Goal: Task Accomplishment & Management: Manage account settings

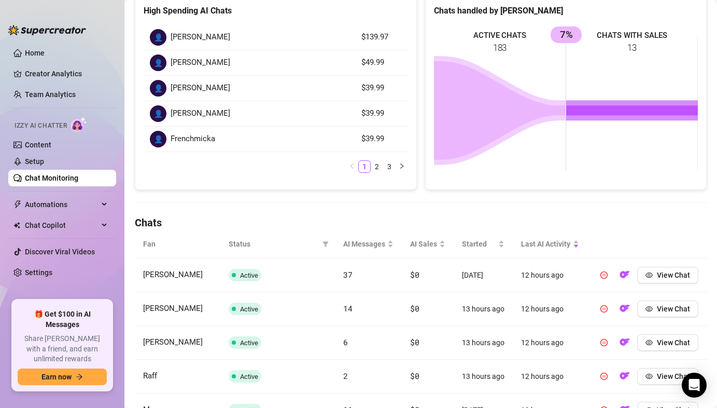
scroll to position [158, 0]
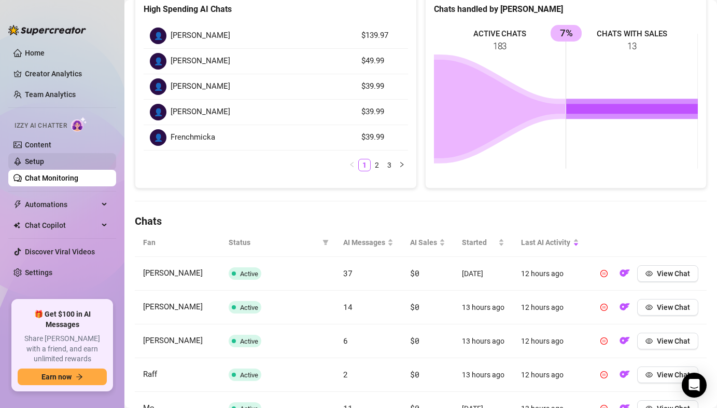
click at [32, 157] on link "Setup" at bounding box center [34, 161] width 19 height 8
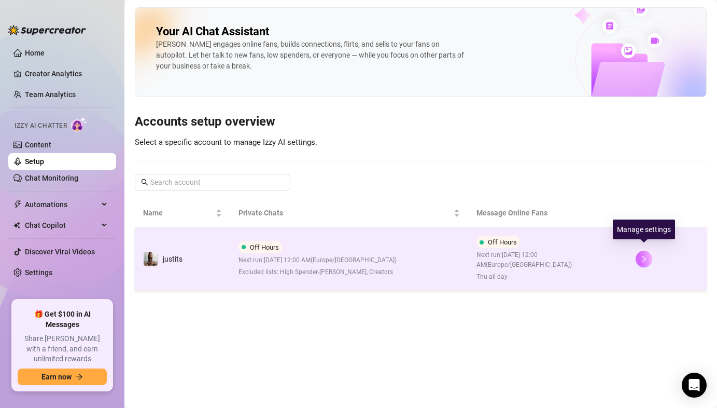
click at [651, 254] on button "button" at bounding box center [644, 259] width 17 height 17
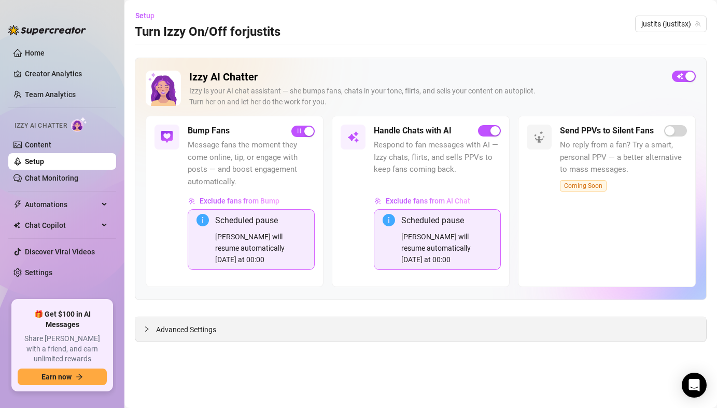
click at [154, 331] on div at bounding box center [150, 328] width 12 height 11
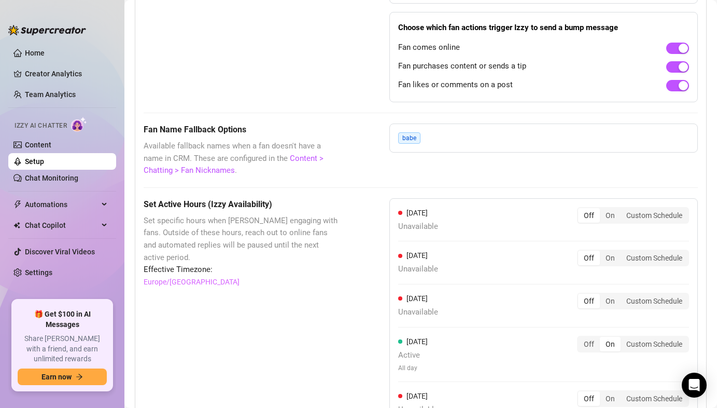
scroll to position [1068, 0]
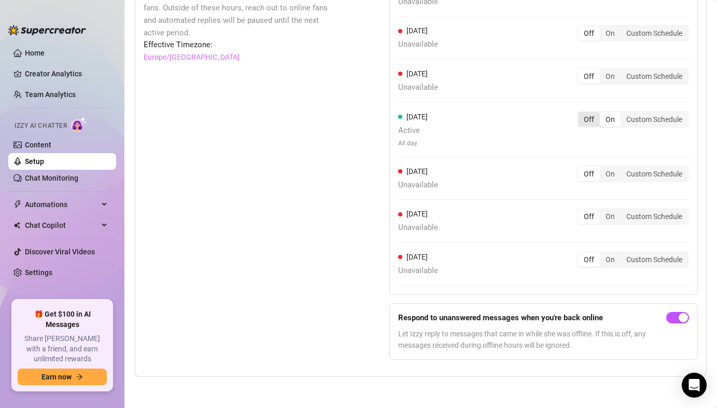
click at [590, 119] on div "Off" at bounding box center [589, 119] width 22 height 15
click at [581, 114] on input "Off" at bounding box center [581, 114] width 0 height 0
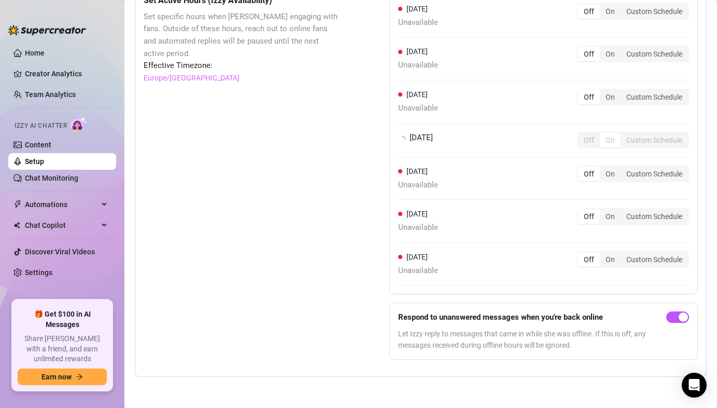
scroll to position [1047, 0]
click at [603, 178] on div "On" at bounding box center [610, 173] width 21 height 15
click at [603, 168] on input "On" at bounding box center [603, 168] width 0 height 0
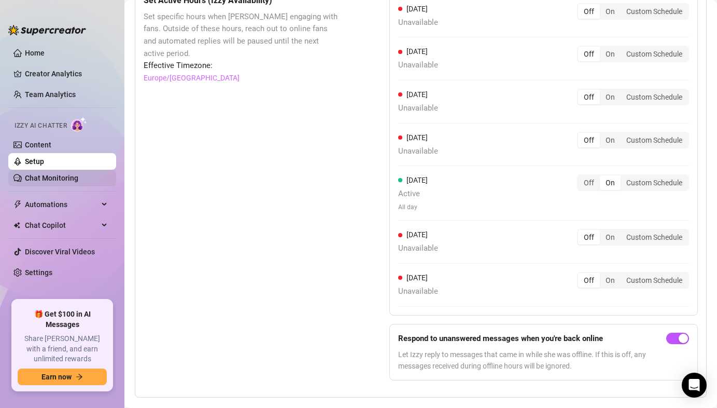
click at [25, 178] on link "Chat Monitoring" at bounding box center [51, 178] width 53 height 8
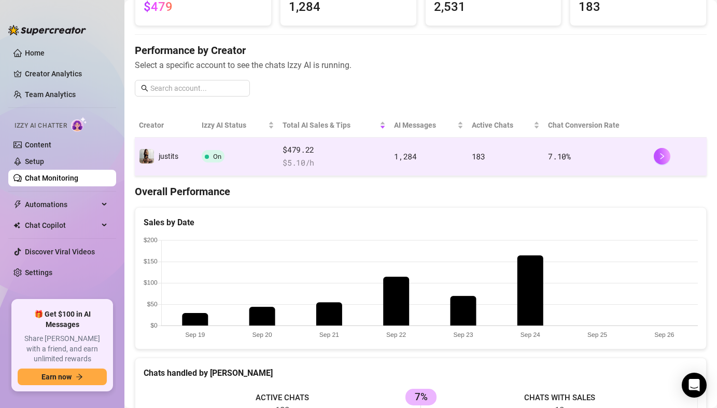
scroll to position [92, 0]
click at [656, 157] on button "button" at bounding box center [662, 156] width 17 height 17
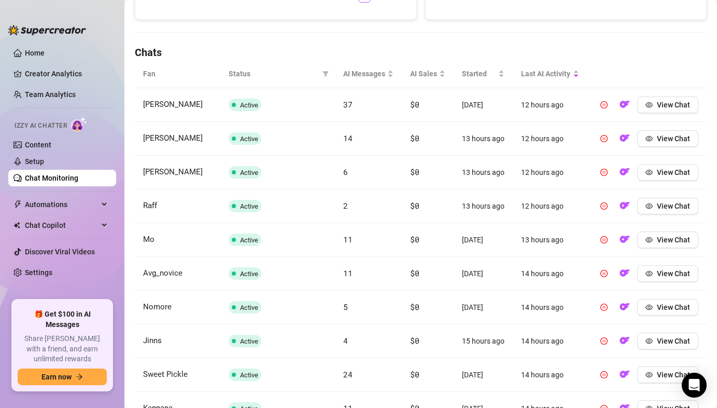
scroll to position [361, 0]
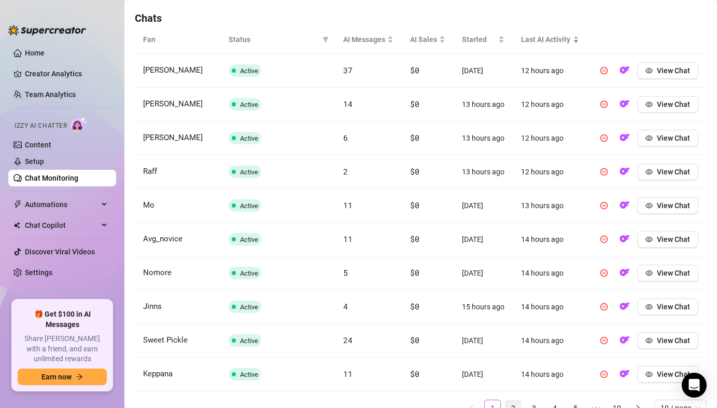
click at [512, 404] on link "2" at bounding box center [514, 408] width 16 height 16
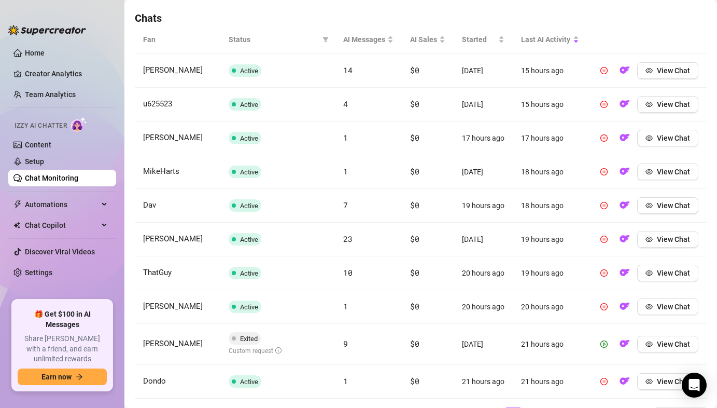
scroll to position [416, 0]
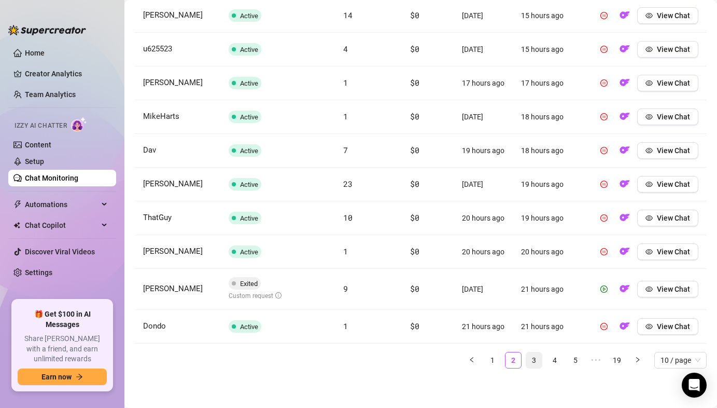
click at [535, 365] on link "3" at bounding box center [534, 360] width 16 height 16
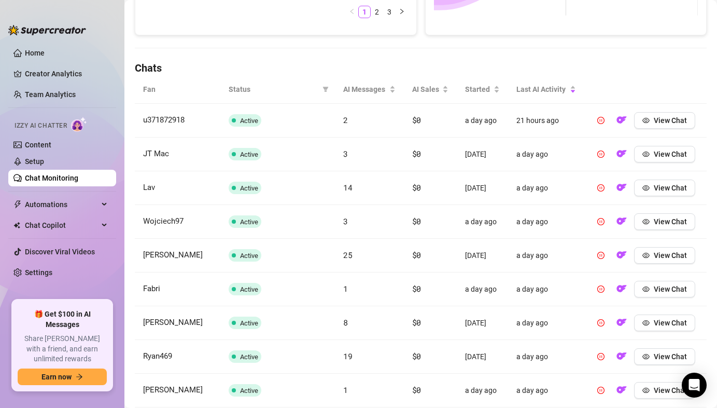
scroll to position [279, 0]
